Goal: Use online tool/utility: Utilize a website feature to perform a specific function

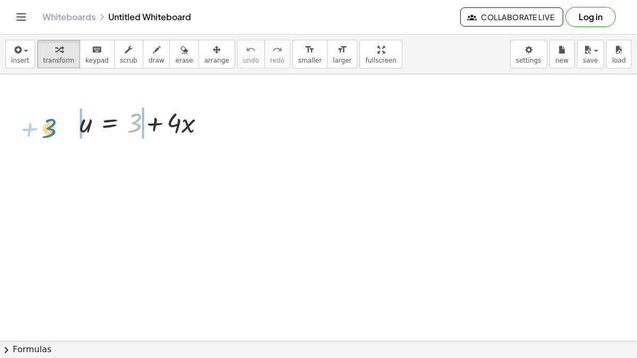
drag, startPoint x: 136, startPoint y: 126, endPoint x: 54, endPoint y: 131, distance: 82.4
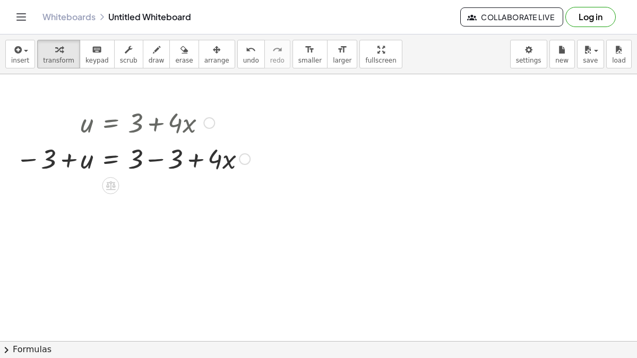
click at [239, 157] on div at bounding box center [245, 159] width 12 height 12
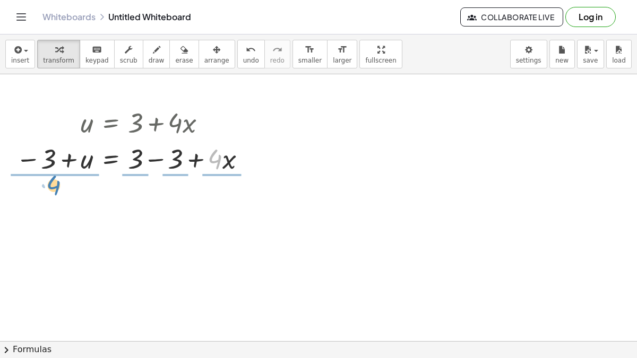
drag, startPoint x: 216, startPoint y: 160, endPoint x: 55, endPoint y: 186, distance: 163.4
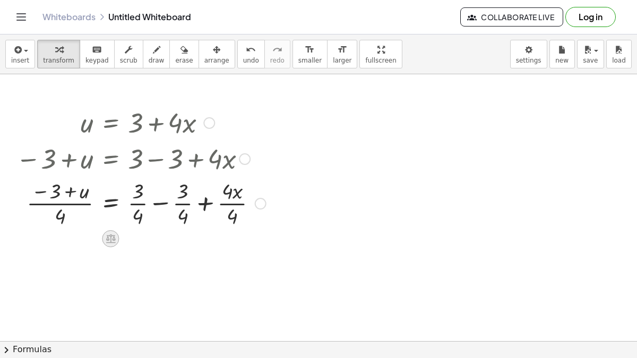
click at [114, 244] on div at bounding box center [110, 238] width 17 height 17
click at [152, 240] on icon at bounding box center [153, 239] width 10 height 10
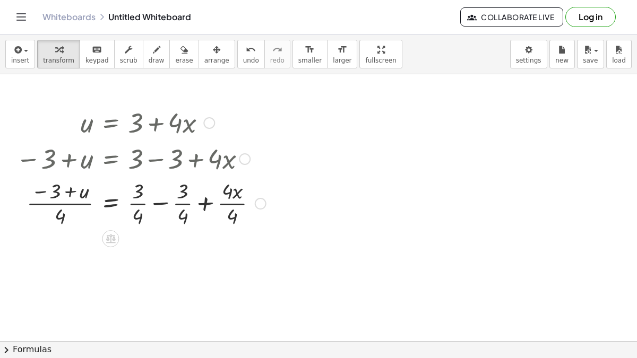
drag, startPoint x: 235, startPoint y: 252, endPoint x: 44, endPoint y: 118, distance: 233.2
click at [237, 59] on button "undo undo" at bounding box center [251, 54] width 28 height 29
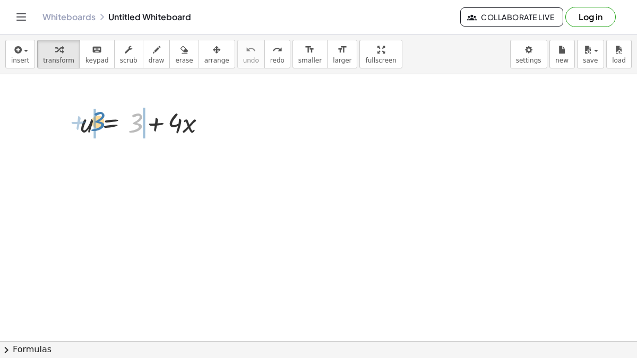
drag, startPoint x: 133, startPoint y: 126, endPoint x: 96, endPoint y: 124, distance: 37.7
click at [96, 124] on div at bounding box center [147, 122] width 144 height 36
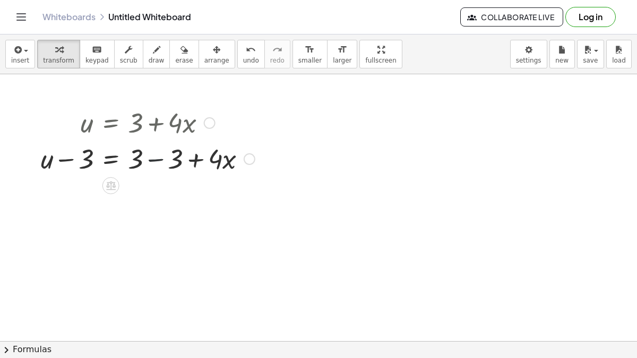
click at [153, 156] on div at bounding box center [148, 158] width 225 height 36
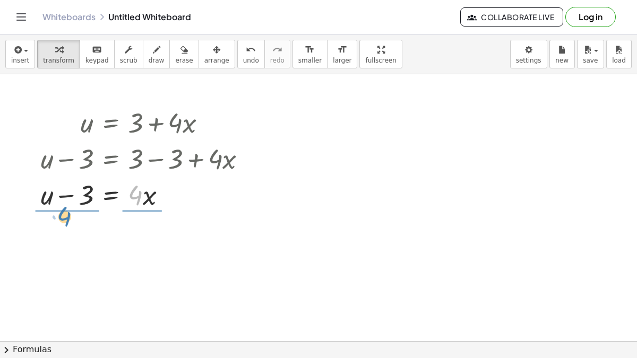
drag, startPoint x: 137, startPoint y: 196, endPoint x: 65, endPoint y: 219, distance: 75.7
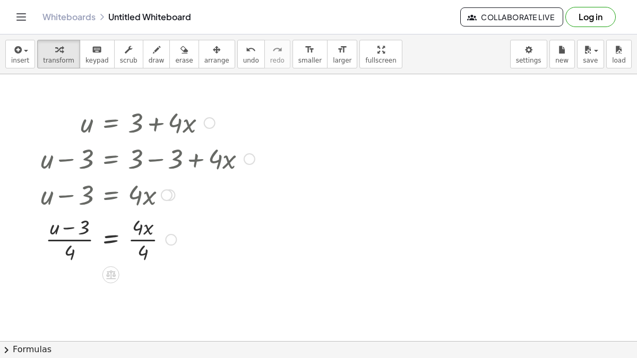
click at [77, 235] on div at bounding box center [148, 238] width 225 height 53
click at [137, 232] on div at bounding box center [148, 238] width 225 height 53
click at [150, 230] on div at bounding box center [148, 238] width 225 height 53
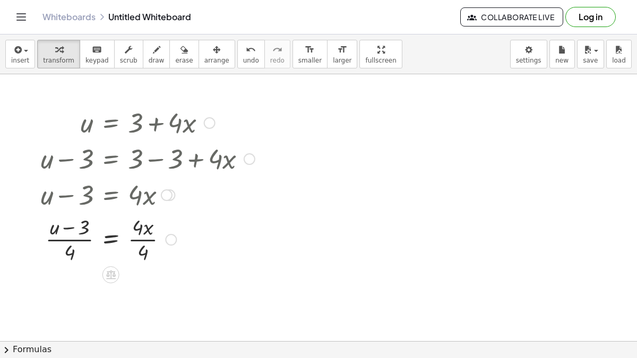
click at [150, 230] on div at bounding box center [148, 238] width 225 height 53
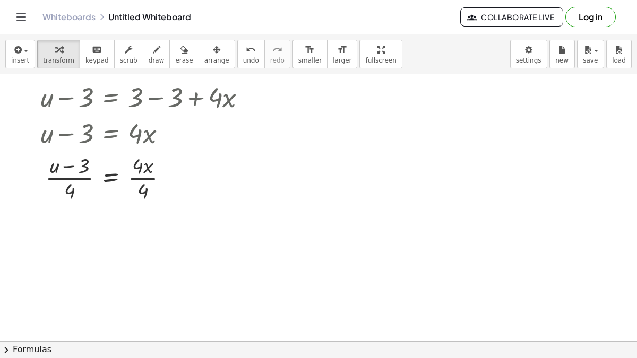
scroll to position [73, 0]
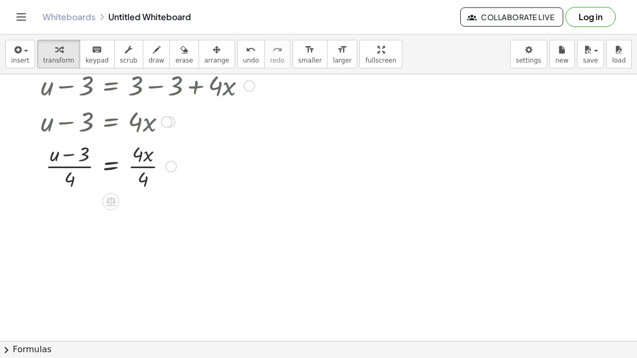
click at [144, 169] on div at bounding box center [148, 165] width 225 height 53
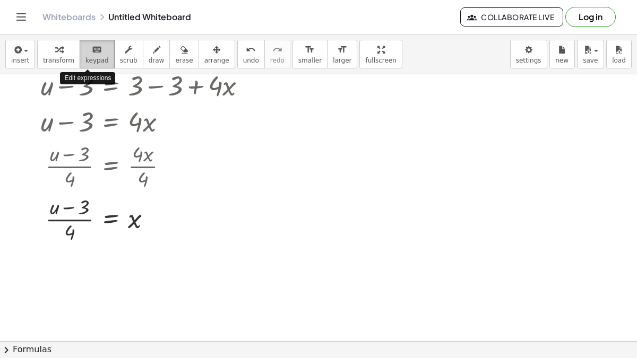
click at [85, 50] on div "keyboard" at bounding box center [96, 49] width 23 height 13
click at [351, 113] on div at bounding box center [318, 303] width 637 height 604
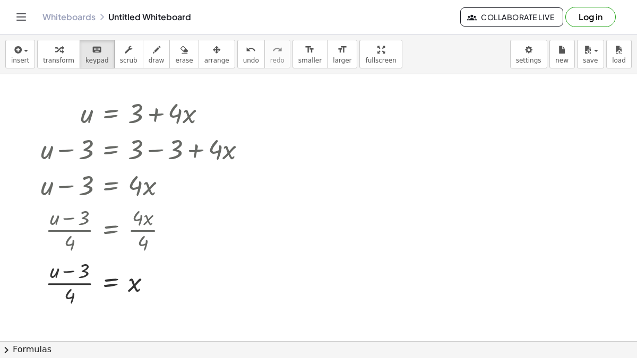
scroll to position [0, 0]
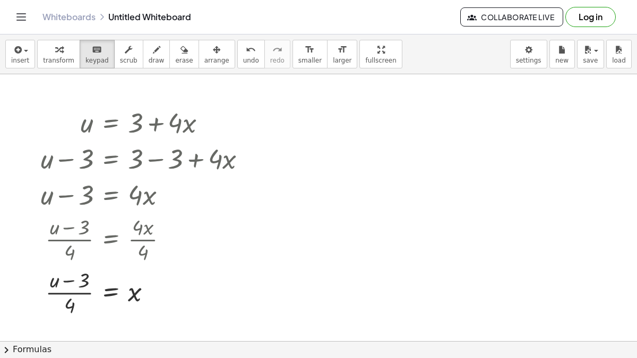
click at [333, 107] on div at bounding box center [318, 341] width 637 height 534
click at [85, 59] on span "keypad" at bounding box center [96, 60] width 23 height 7
click at [16, 51] on icon "button" at bounding box center [17, 50] width 10 height 13
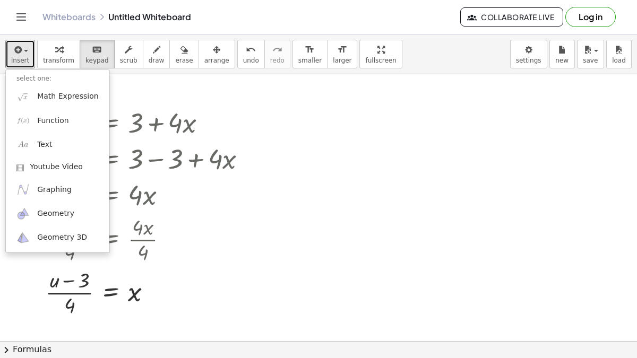
click at [336, 103] on div at bounding box center [318, 341] width 637 height 534
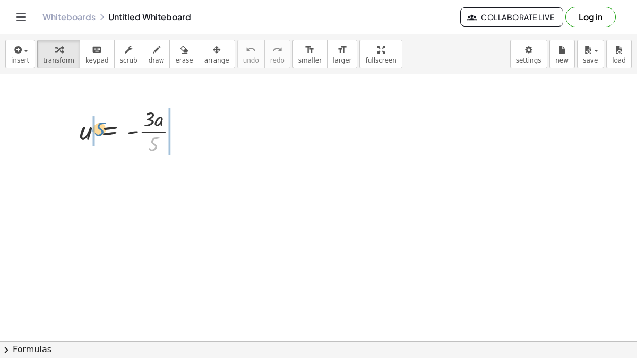
drag, startPoint x: 153, startPoint y: 143, endPoint x: 99, endPoint y: 128, distance: 56.7
click at [99, 128] on div at bounding box center [133, 130] width 118 height 53
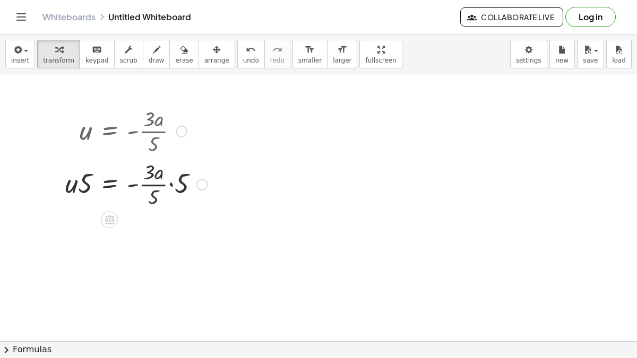
click at [160, 182] on div at bounding box center [136, 183] width 153 height 53
click at [171, 183] on div at bounding box center [136, 183] width 153 height 53
click at [171, 183] on div at bounding box center [131, 183] width 143 height 53
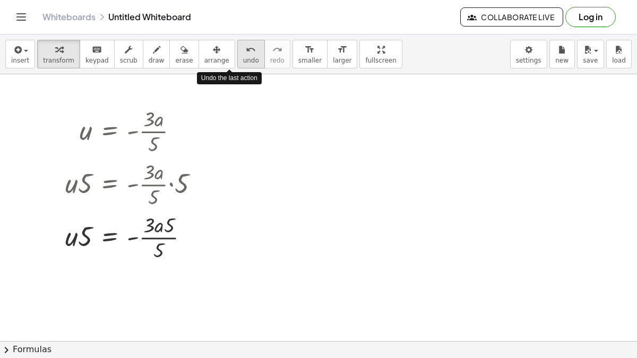
click at [237, 50] on button "undo undo" at bounding box center [251, 54] width 28 height 29
